Goal: Browse casually

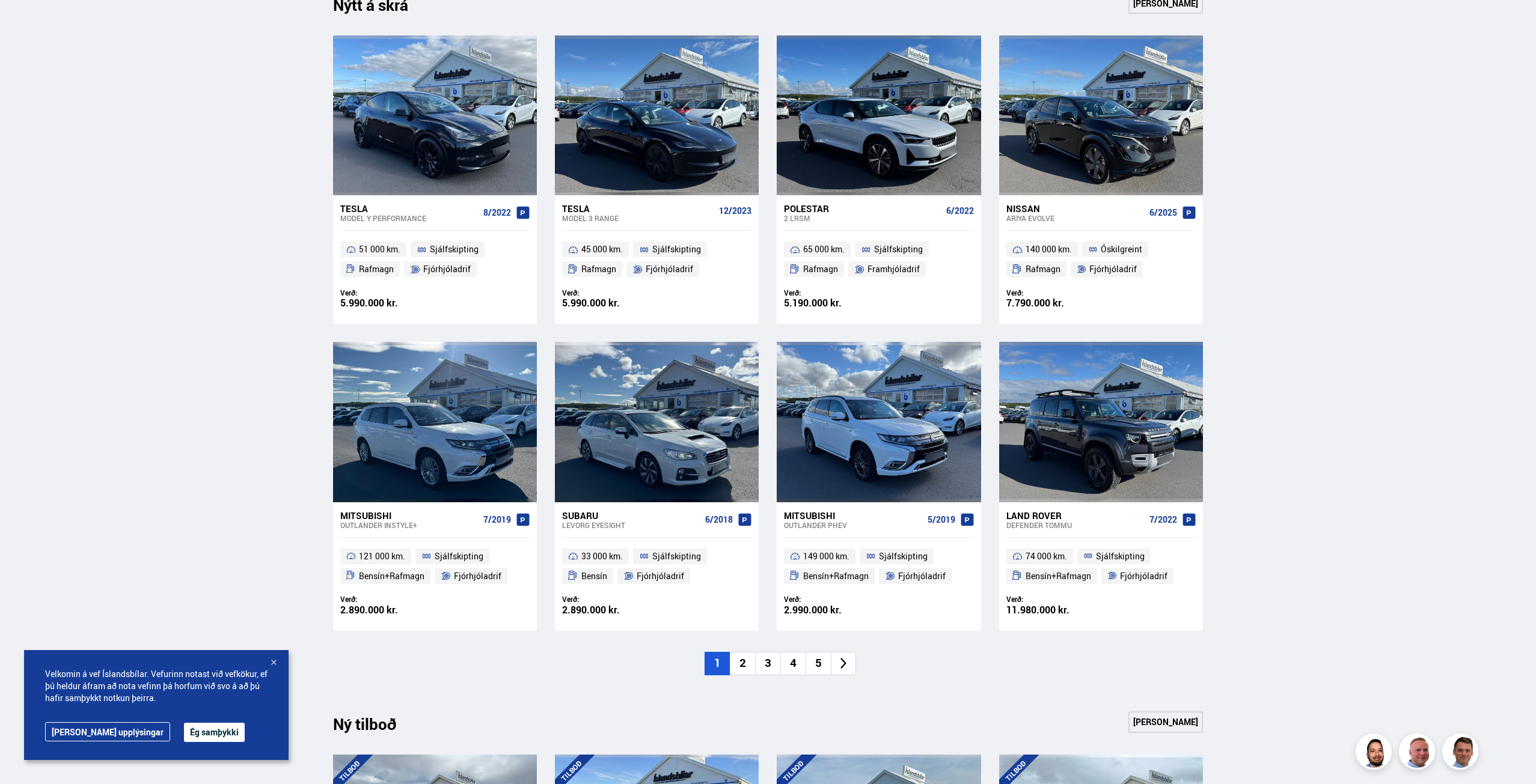
scroll to position [541, 0]
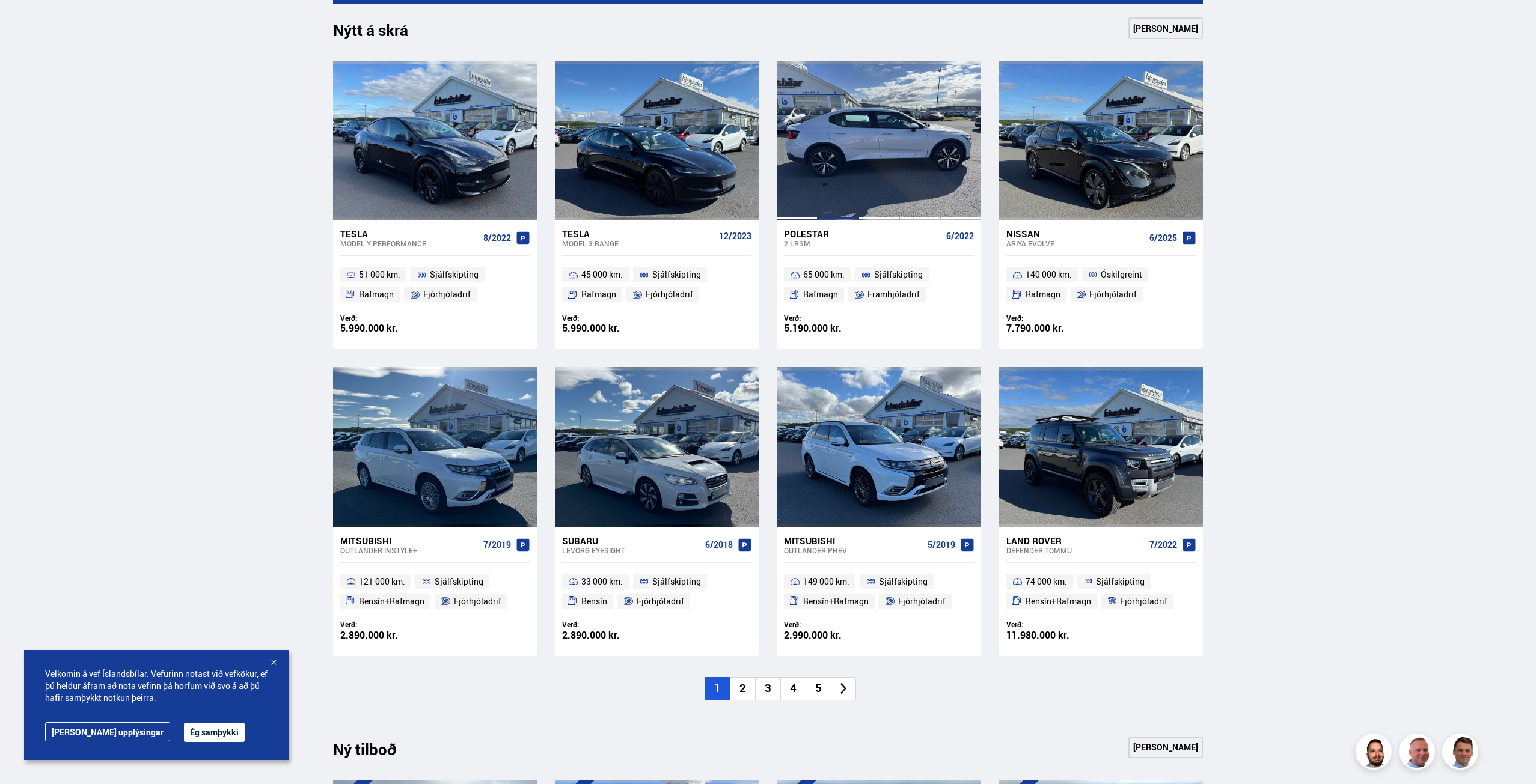
click at [855, 188] on div at bounding box center [838, 140] width 41 height 160
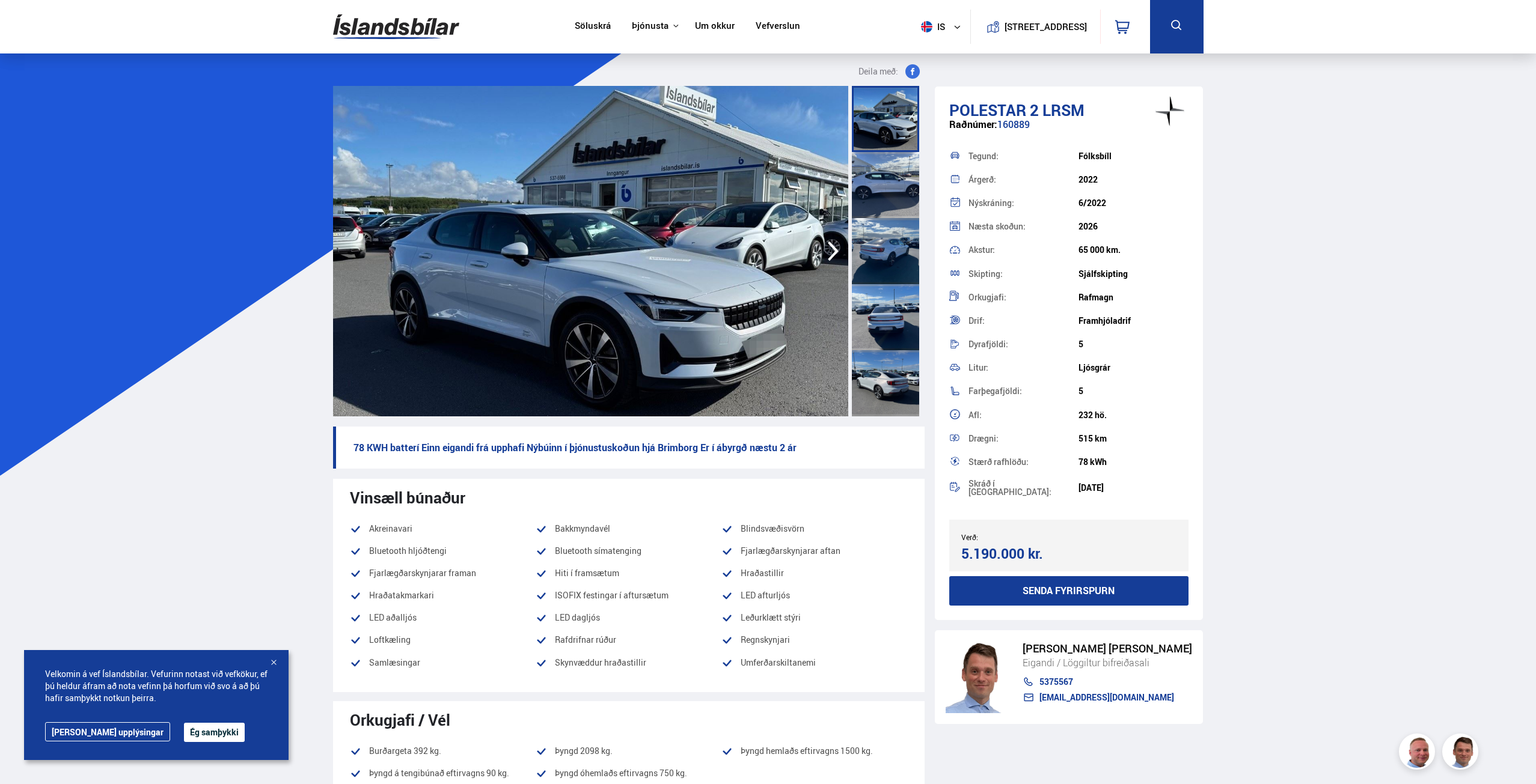
click at [889, 174] on div at bounding box center [885, 185] width 67 height 66
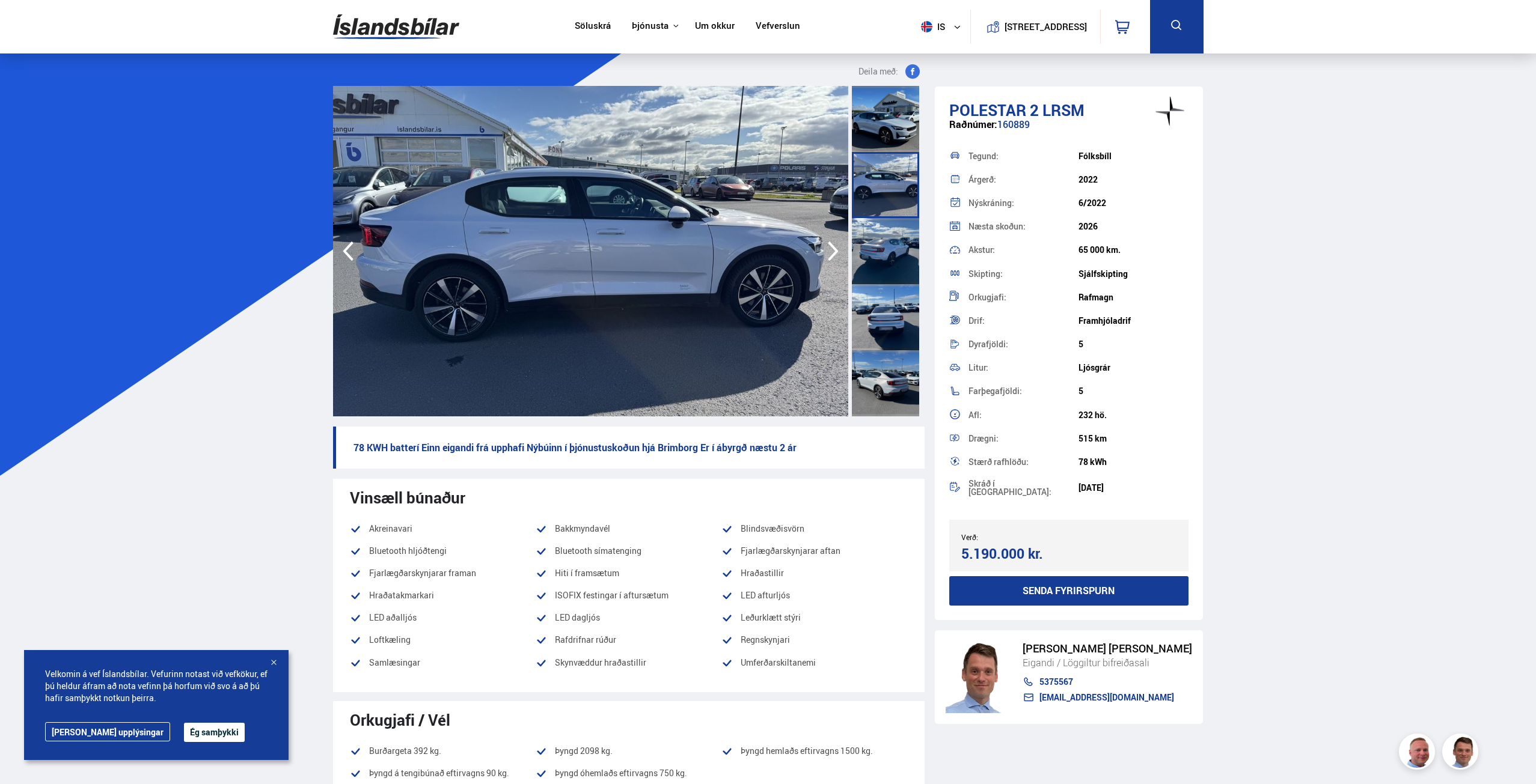
click at [890, 246] on div at bounding box center [885, 251] width 67 height 66
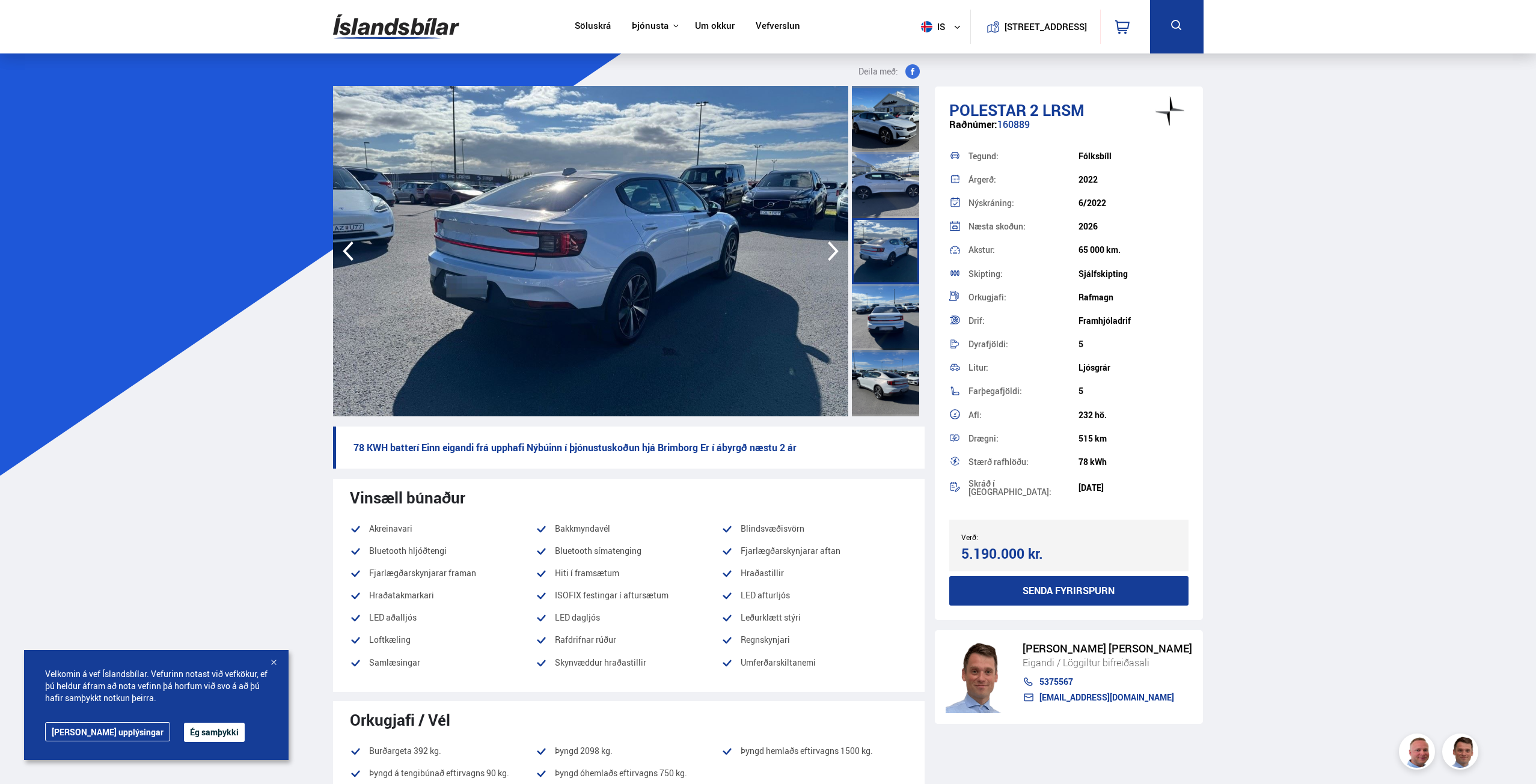
click at [889, 322] on div at bounding box center [885, 317] width 67 height 66
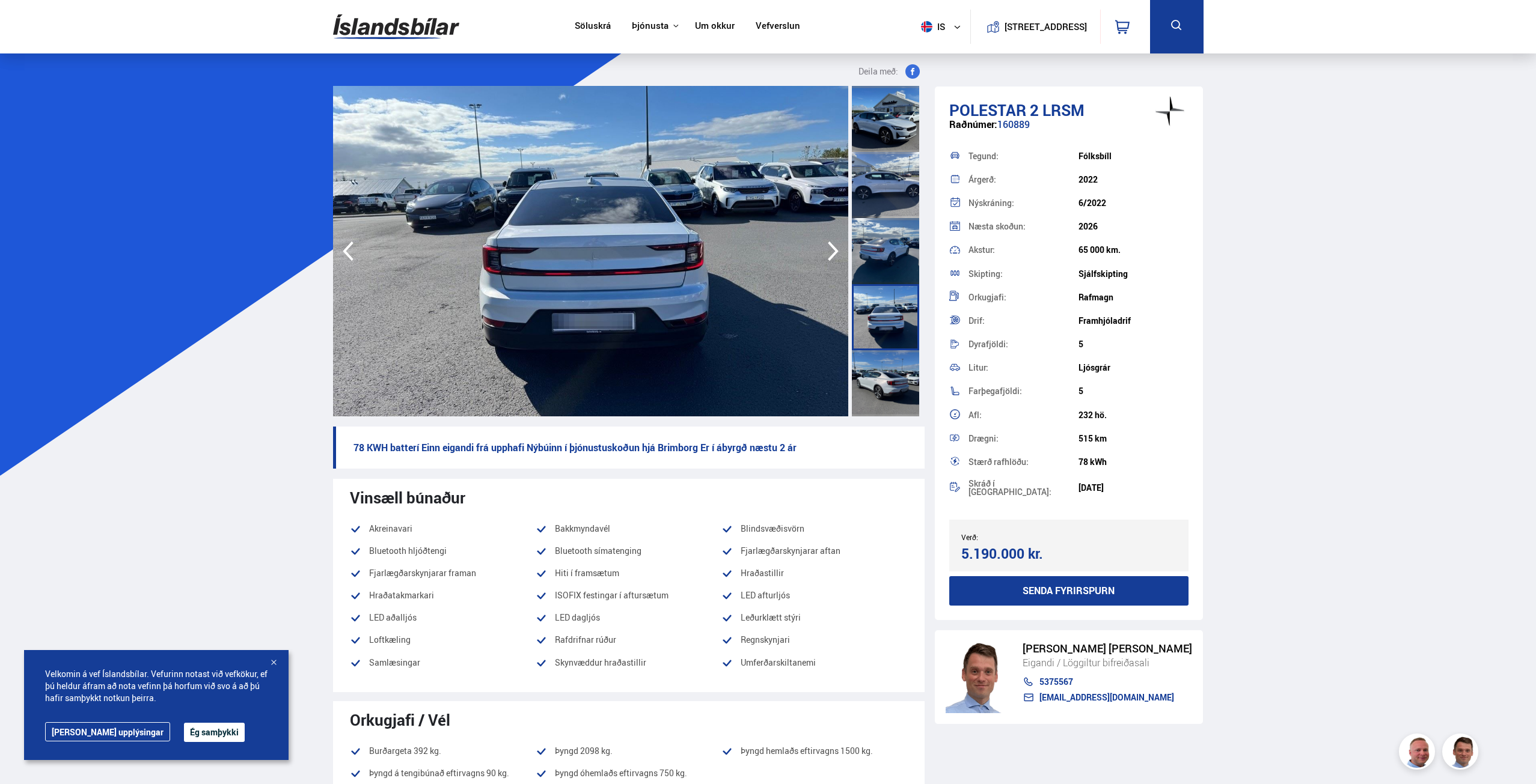
click at [895, 395] on div at bounding box center [885, 383] width 67 height 66
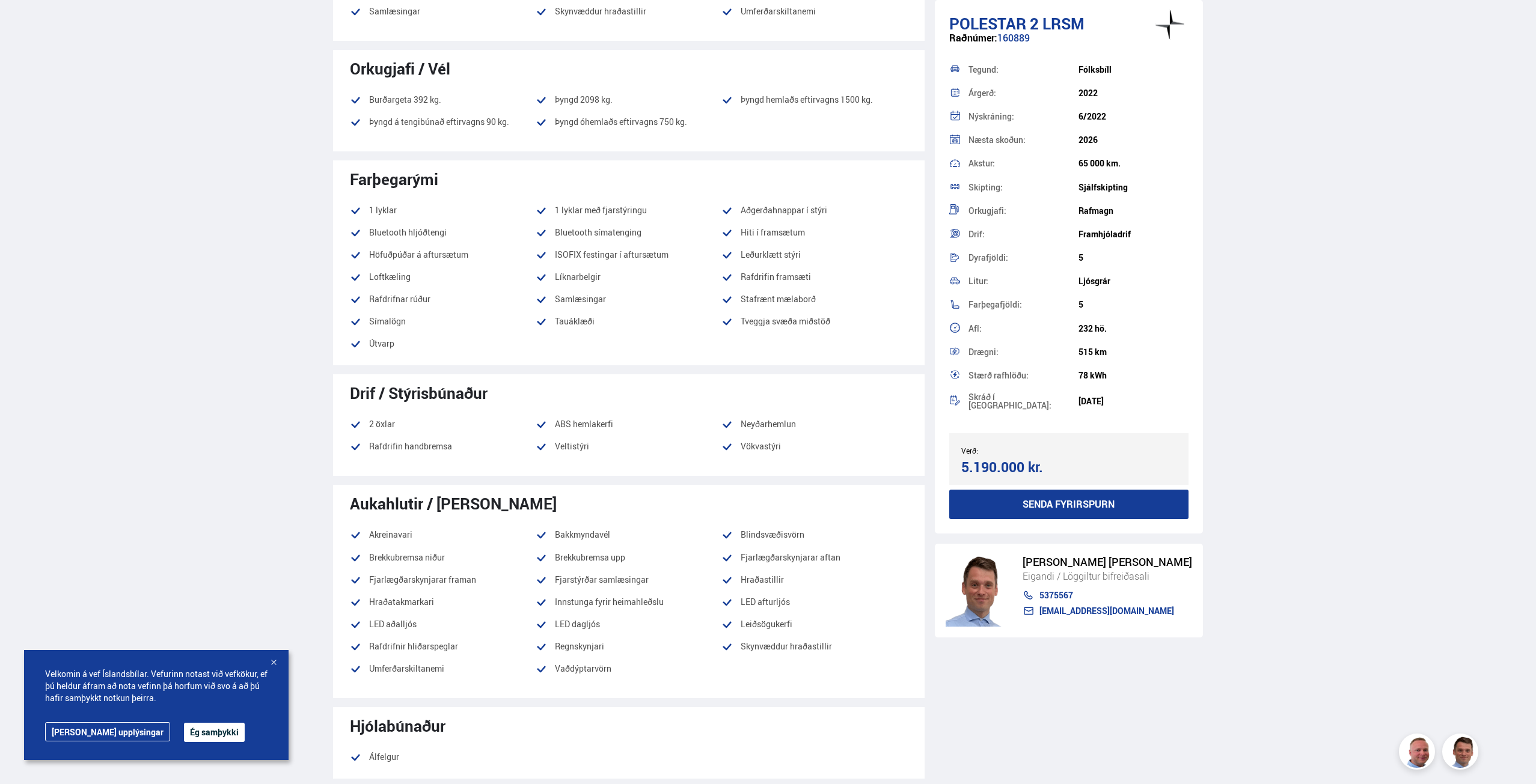
scroll to position [661, 0]
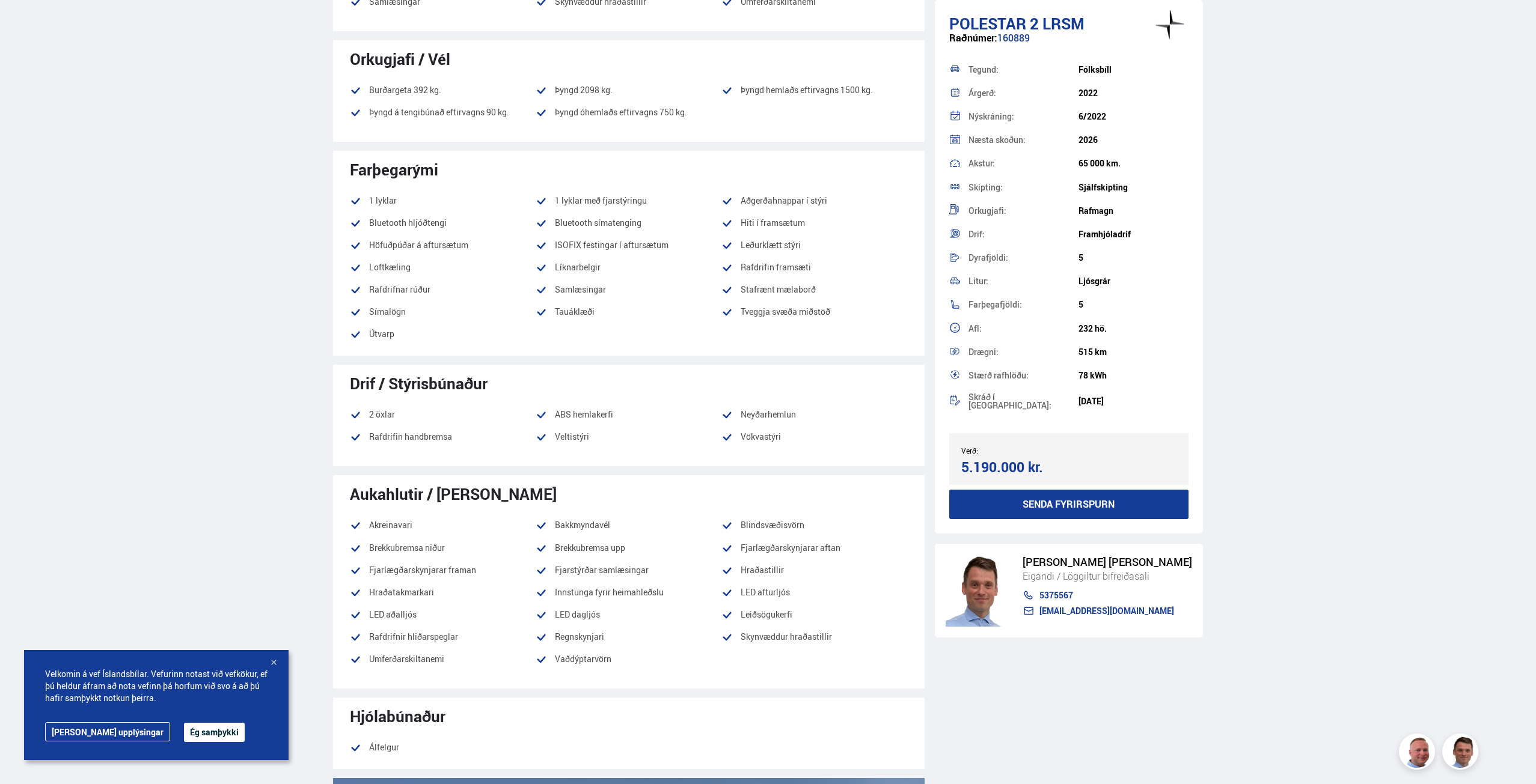
click at [184, 734] on button "Ég samþykki" at bounding box center [215, 733] width 61 height 19
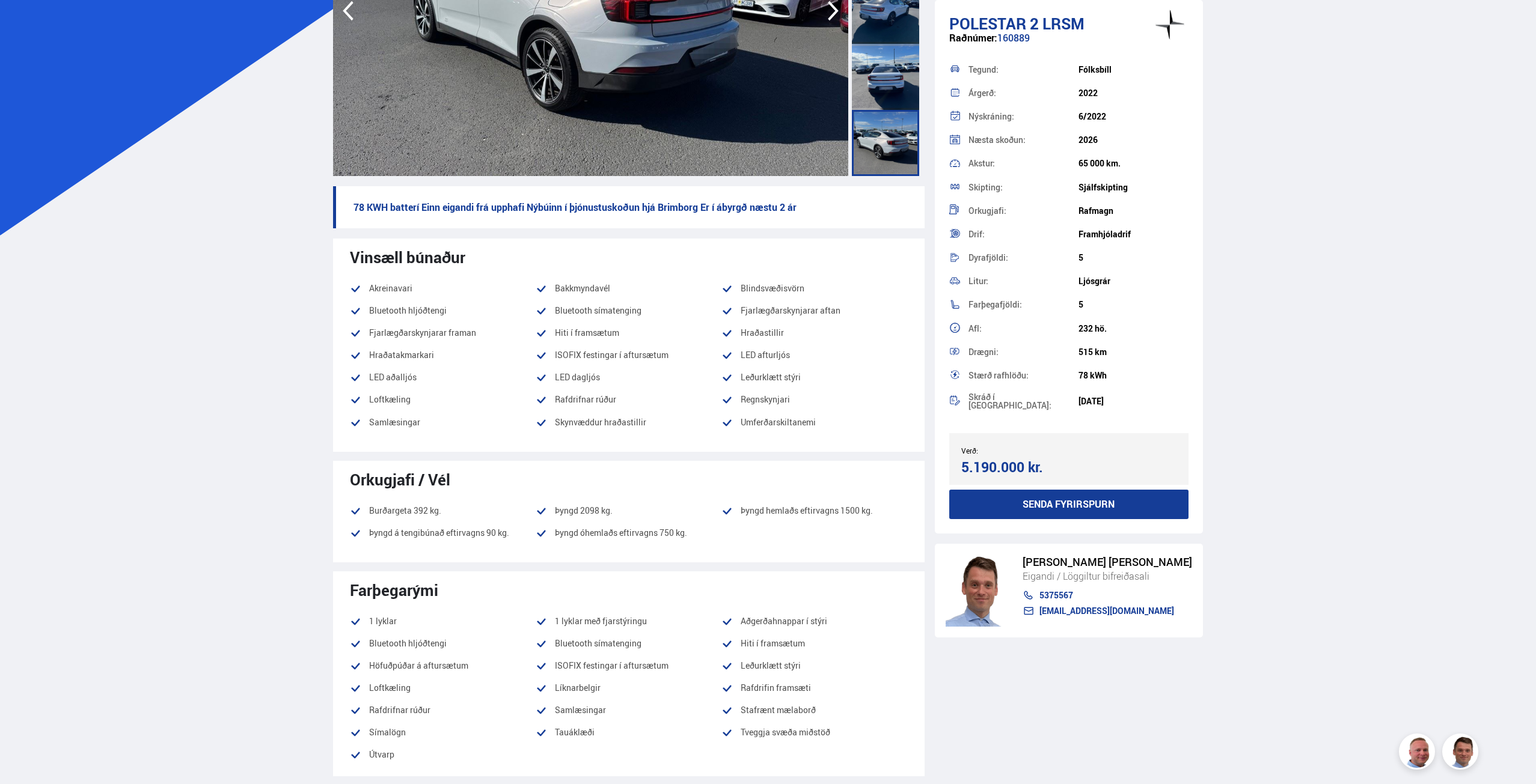
scroll to position [0, 0]
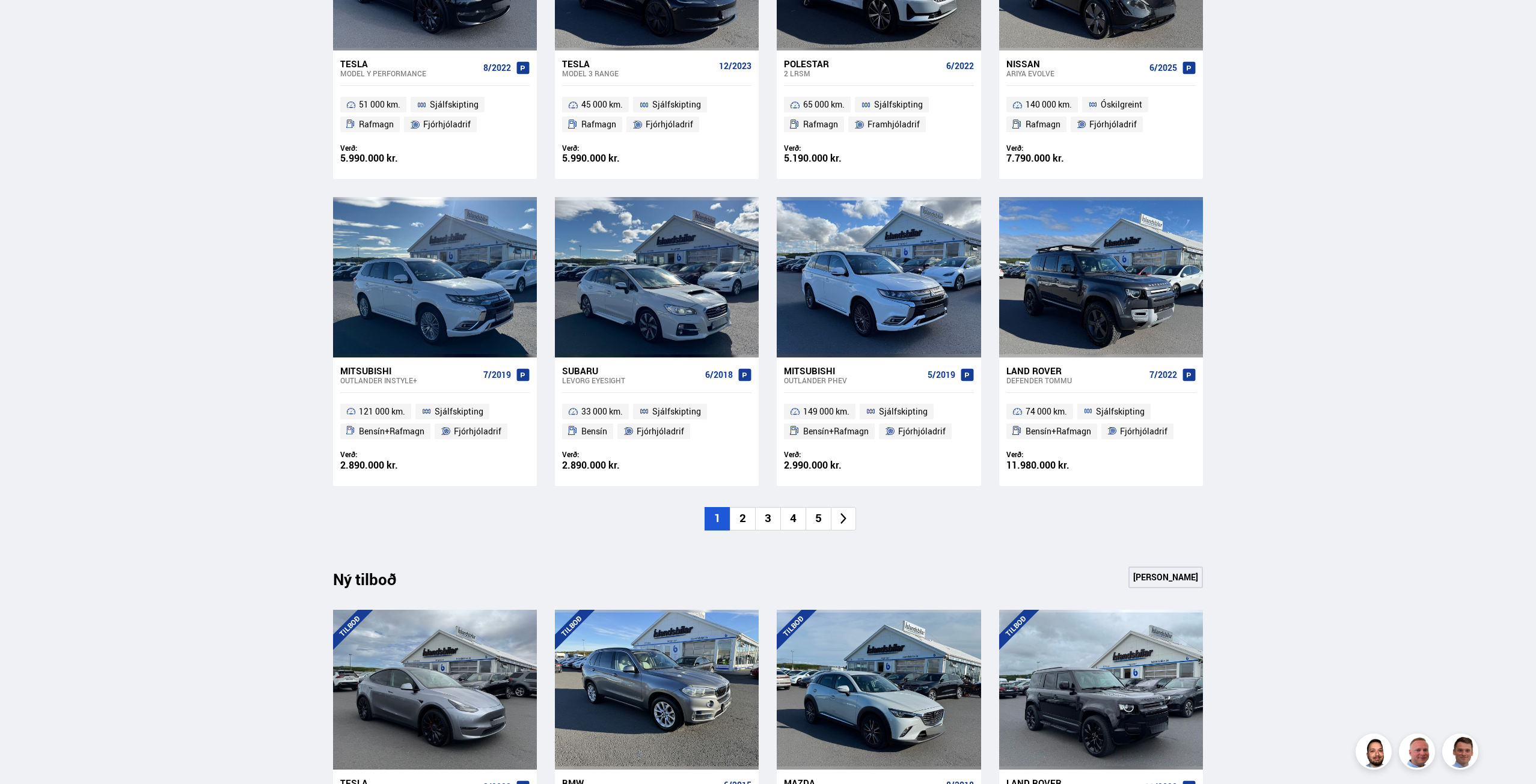
scroll to position [1082, 0]
